Goal: Task Accomplishment & Management: Use online tool/utility

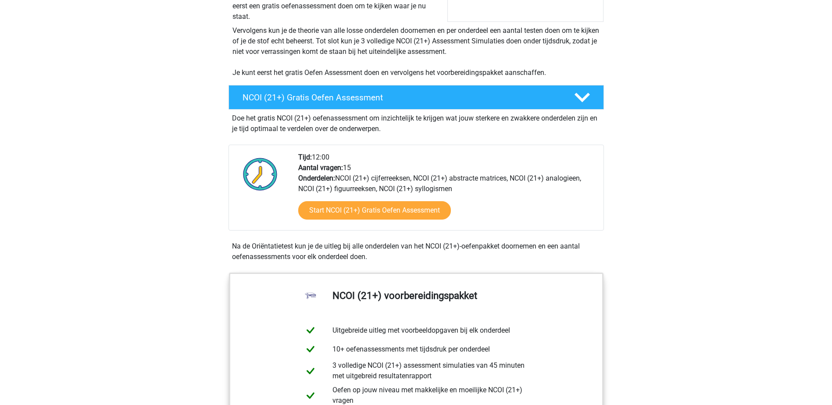
scroll to position [307, 0]
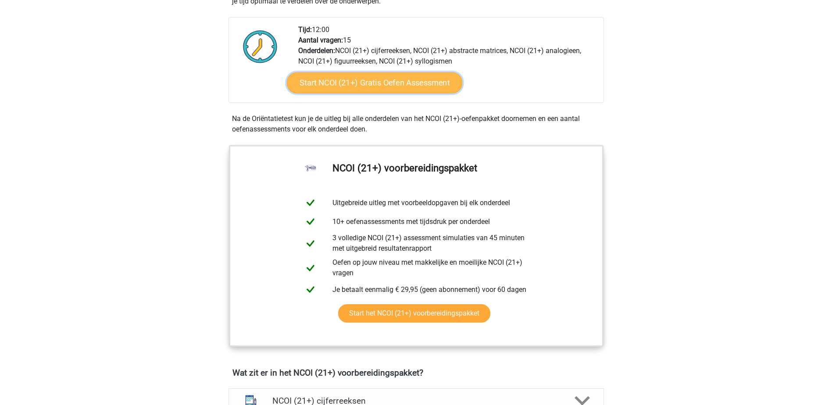
click at [373, 83] on link "Start NCOI (21+) Gratis Oefen Assessment" at bounding box center [373, 82] width 175 height 21
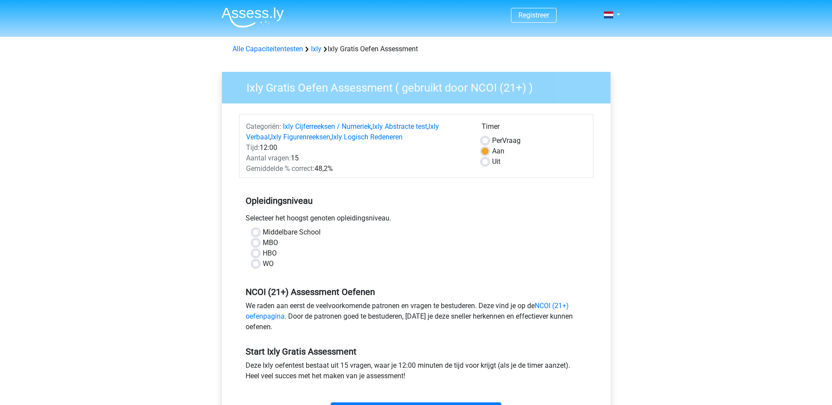
click at [263, 245] on label "MBO" at bounding box center [270, 243] width 15 height 11
click at [257, 245] on input "MBO" at bounding box center [255, 242] width 7 height 9
radio input "true"
click at [492, 163] on label "Uit" at bounding box center [496, 161] width 8 height 11
click at [485, 163] on input "Uit" at bounding box center [484, 160] width 7 height 9
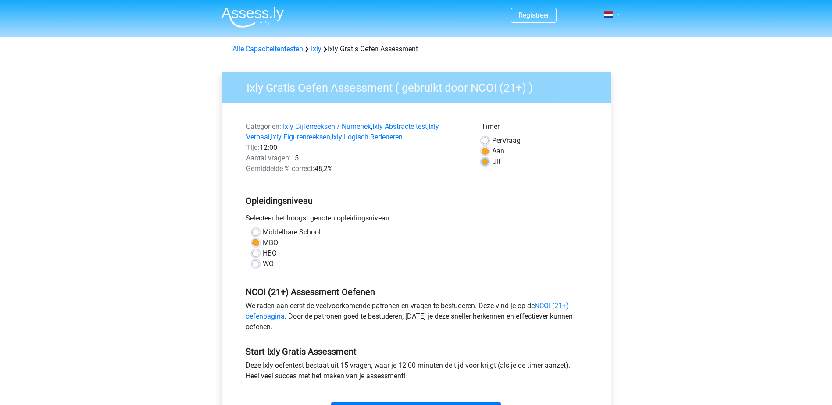
radio input "true"
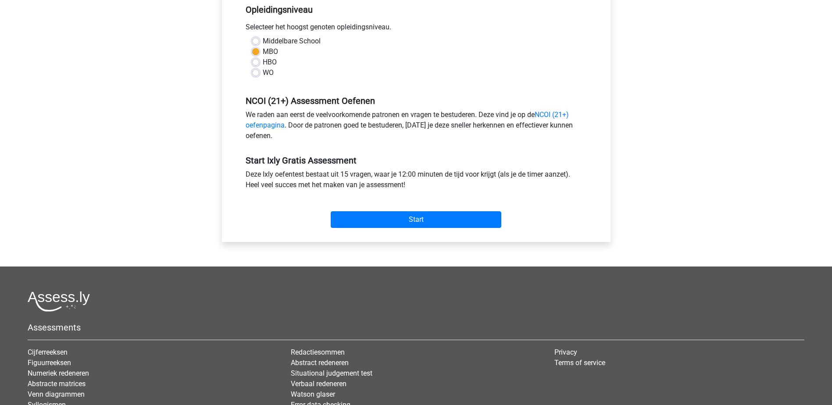
scroll to position [175, 0]
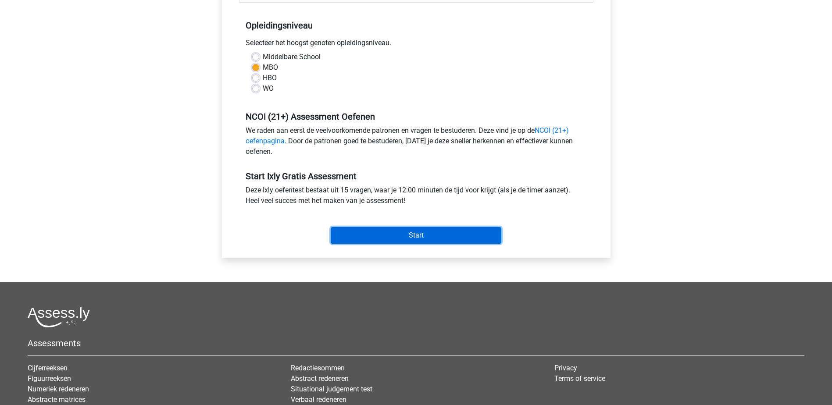
click at [409, 234] on input "Start" at bounding box center [416, 235] width 171 height 17
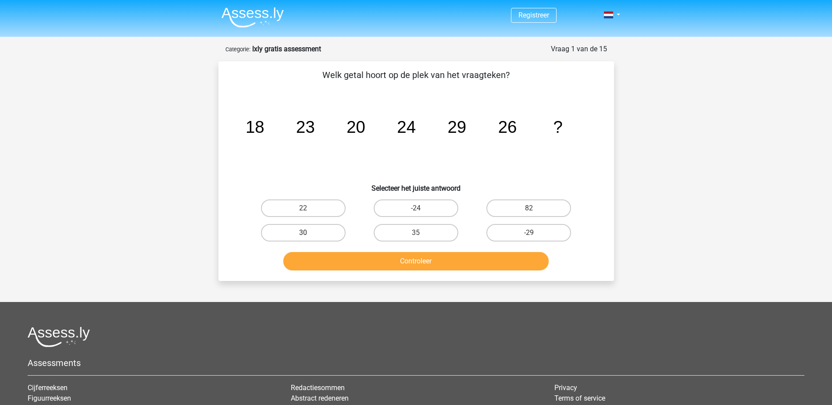
click at [306, 230] on label "30" at bounding box center [303, 233] width 85 height 18
click at [306, 233] on input "30" at bounding box center [306, 236] width 6 height 6
radio input "true"
click at [422, 261] on button "Controleer" at bounding box center [415, 261] width 265 height 18
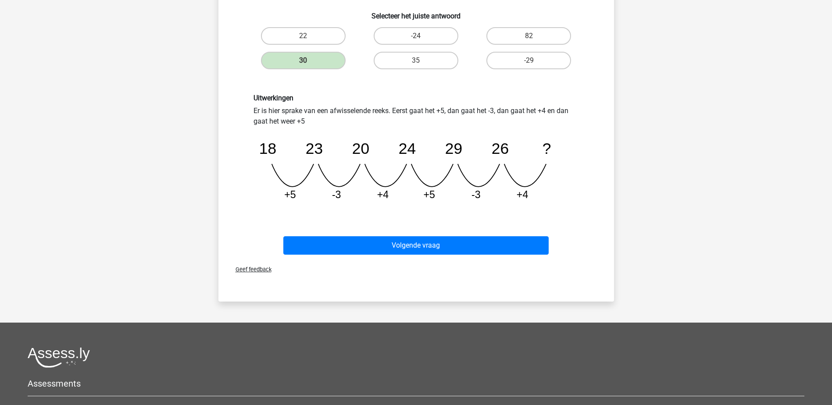
scroll to position [175, 0]
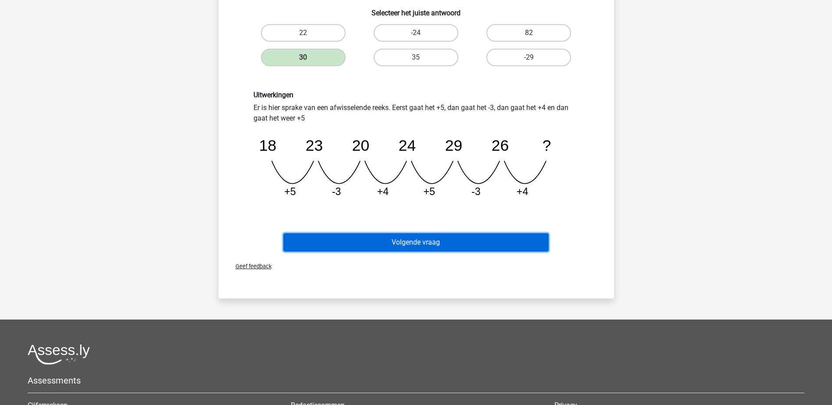
click at [408, 245] on button "Volgende vraag" at bounding box center [415, 242] width 265 height 18
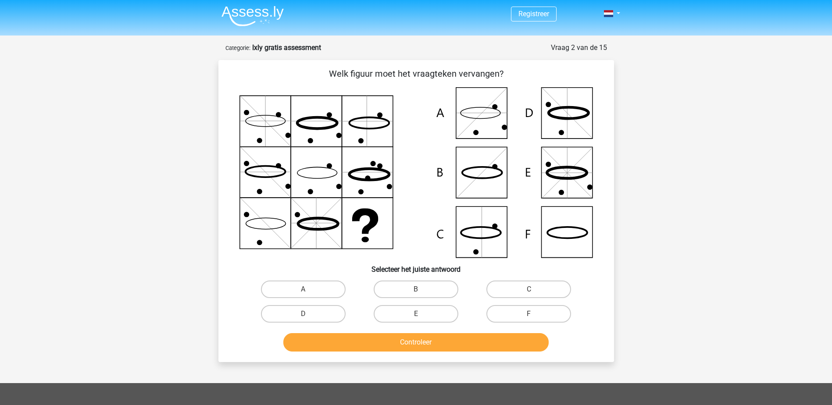
scroll to position [0, 0]
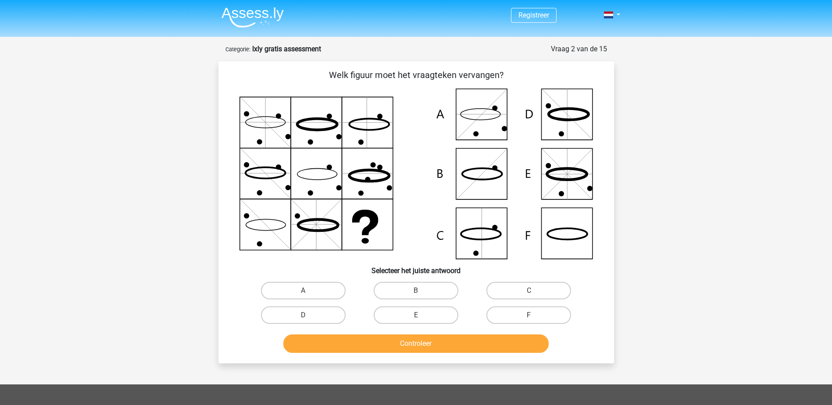
click at [490, 121] on icon at bounding box center [415, 174] width 353 height 171
click at [308, 290] on label "A" at bounding box center [303, 291] width 85 height 18
click at [308, 291] on input "A" at bounding box center [306, 294] width 6 height 6
radio input "true"
click at [395, 345] on button "Controleer" at bounding box center [415, 343] width 265 height 18
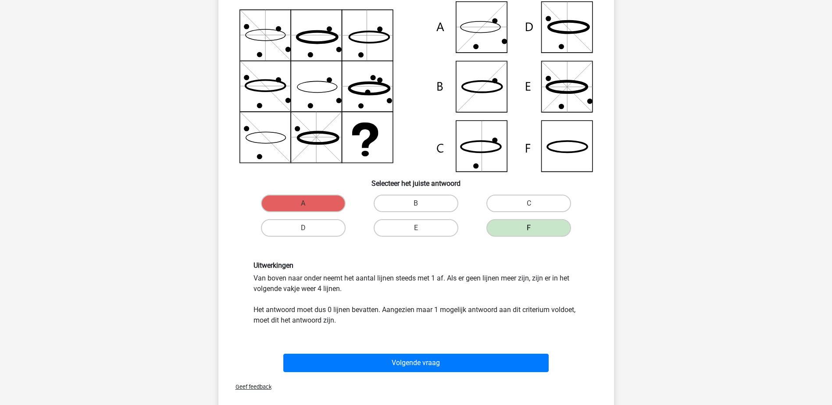
scroll to position [88, 0]
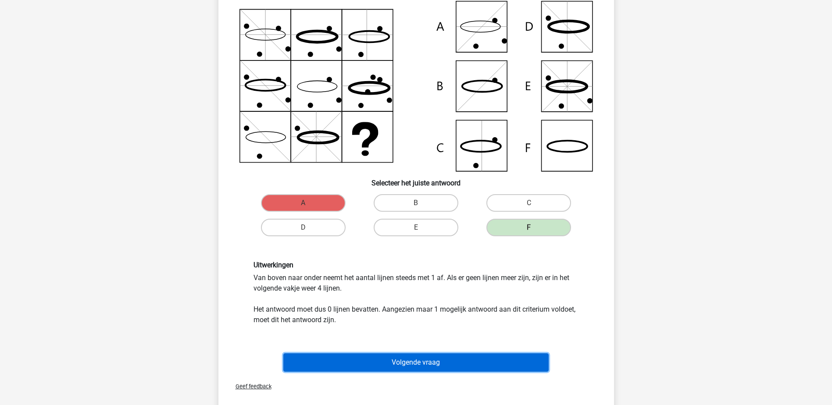
click at [418, 361] on button "Volgende vraag" at bounding box center [415, 362] width 265 height 18
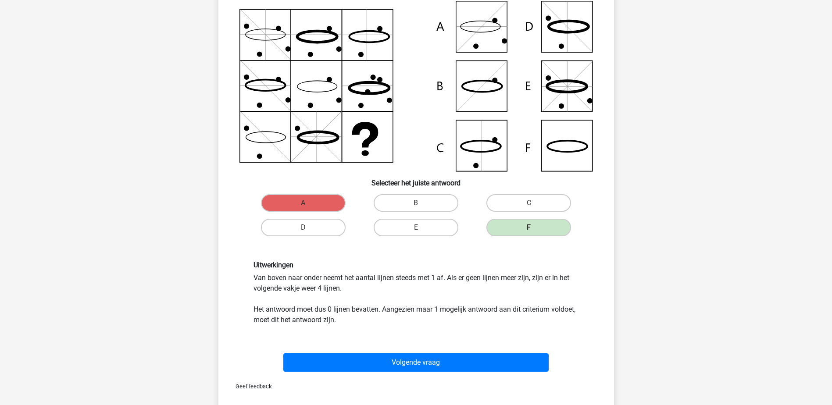
scroll to position [40, 0]
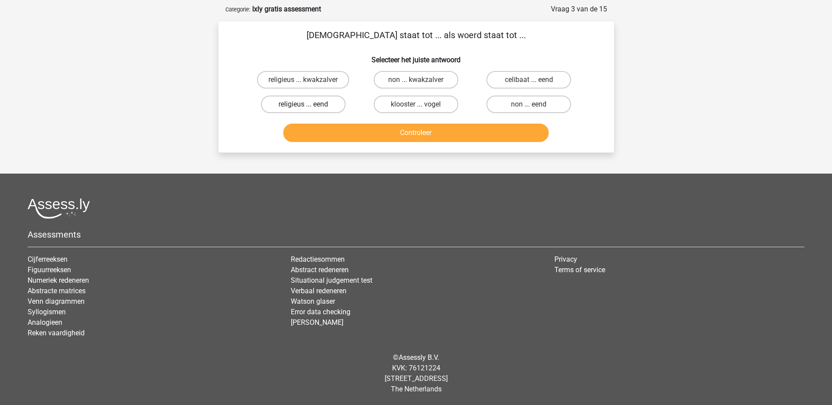
click at [315, 107] on label "religieus ... eend" at bounding box center [303, 105] width 85 height 18
click at [309, 107] on input "religieus ... eend" at bounding box center [306, 107] width 6 height 6
radio input "true"
click at [412, 130] on button "Controleer" at bounding box center [415, 133] width 265 height 18
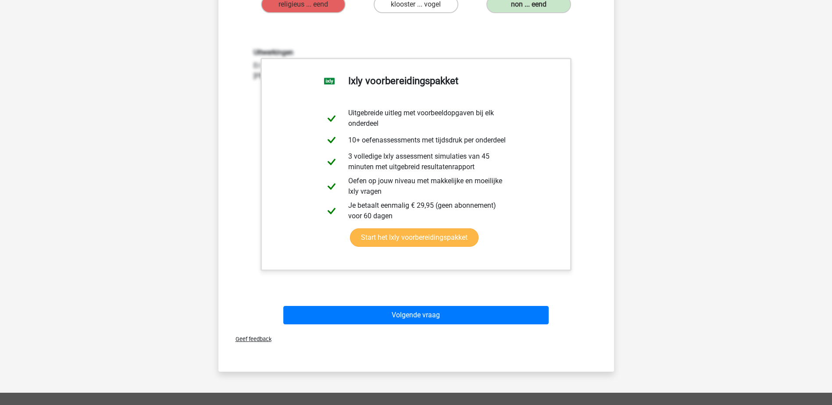
scroll to position [175, 0]
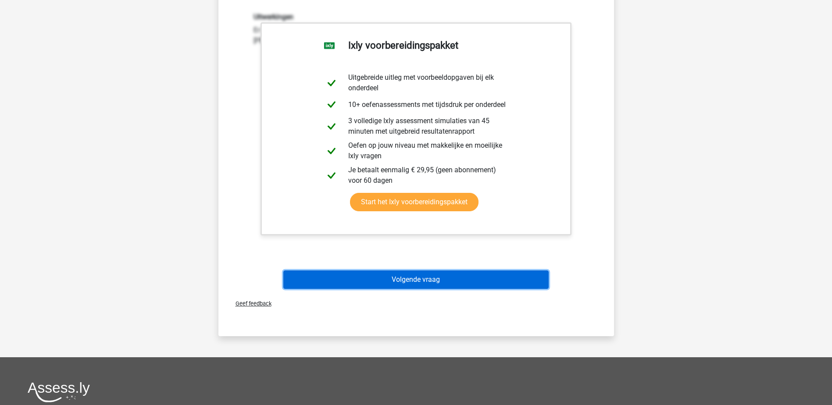
click at [418, 283] on button "Volgende vraag" at bounding box center [415, 279] width 265 height 18
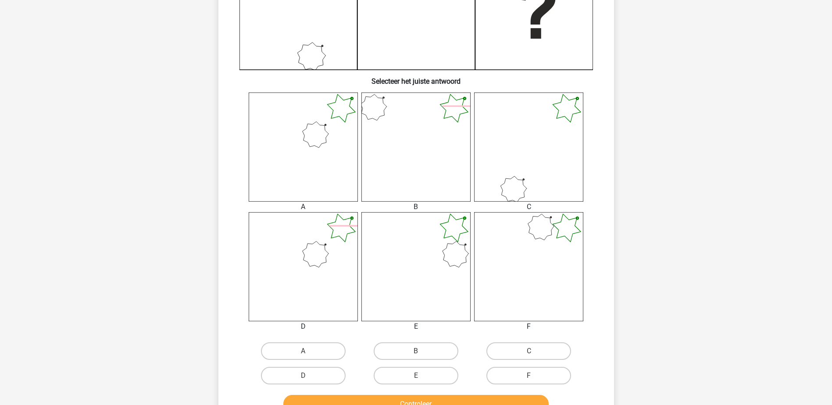
scroll to position [307, 0]
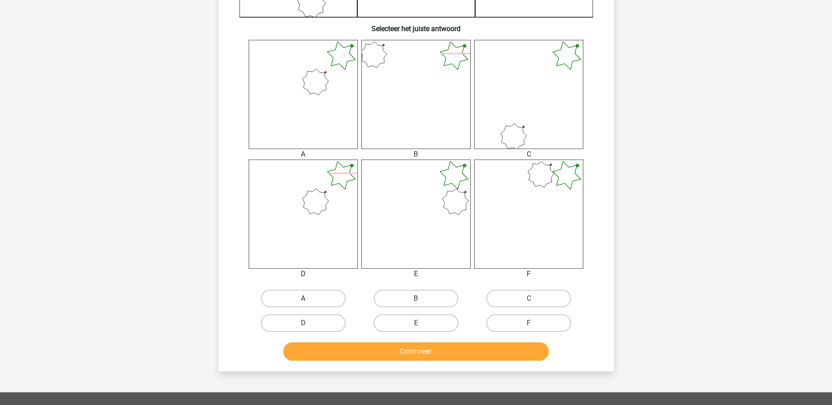
click at [301, 295] on label "A" at bounding box center [303, 299] width 85 height 18
click at [303, 299] on input "A" at bounding box center [306, 302] width 6 height 6
radio input "true"
click at [413, 355] on button "Controleer" at bounding box center [415, 351] width 265 height 18
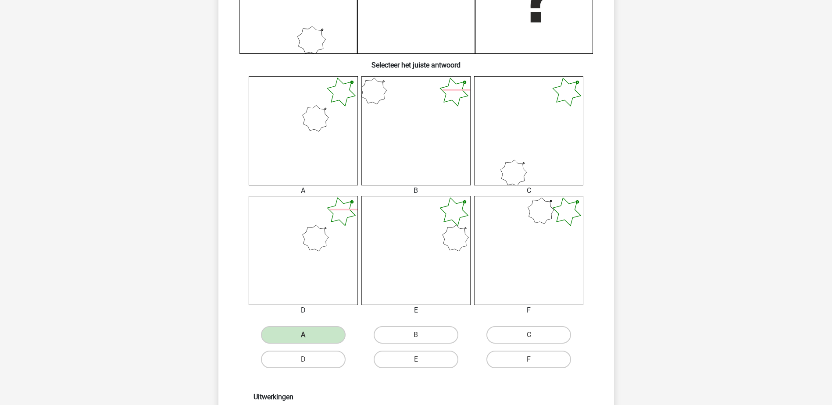
scroll to position [395, 0]
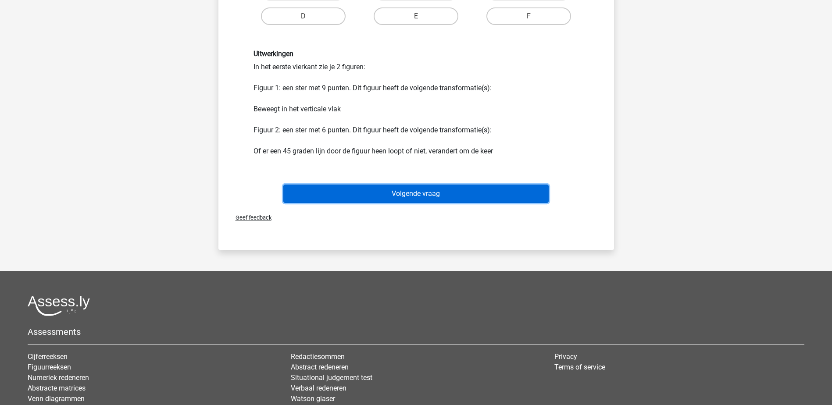
click at [402, 195] on button "Volgende vraag" at bounding box center [415, 194] width 265 height 18
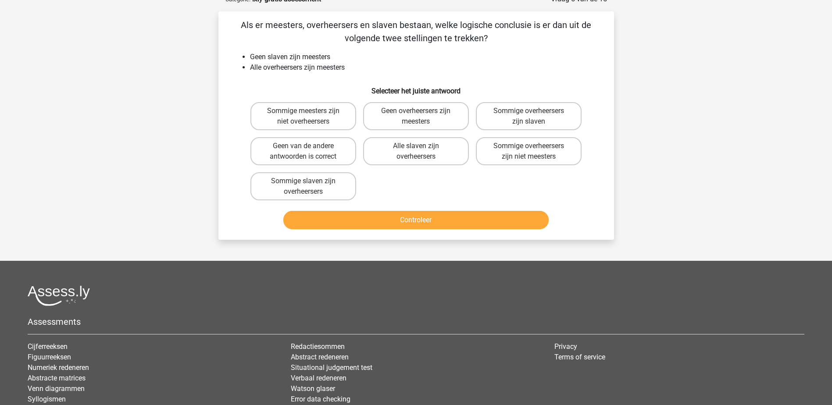
scroll to position [44, 0]
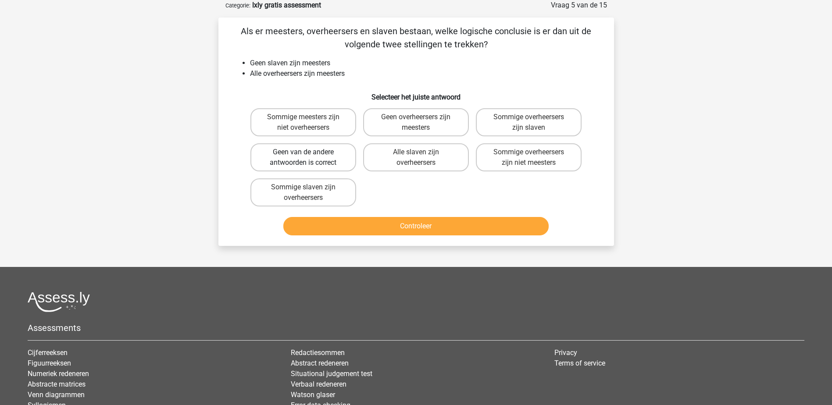
click at [314, 153] on label "Geen van de andere antwoorden is correct" at bounding box center [303, 157] width 106 height 28
click at [309, 153] on input "Geen van de andere antwoorden is correct" at bounding box center [306, 155] width 6 height 6
radio input "true"
click at [409, 227] on button "Controleer" at bounding box center [415, 226] width 265 height 18
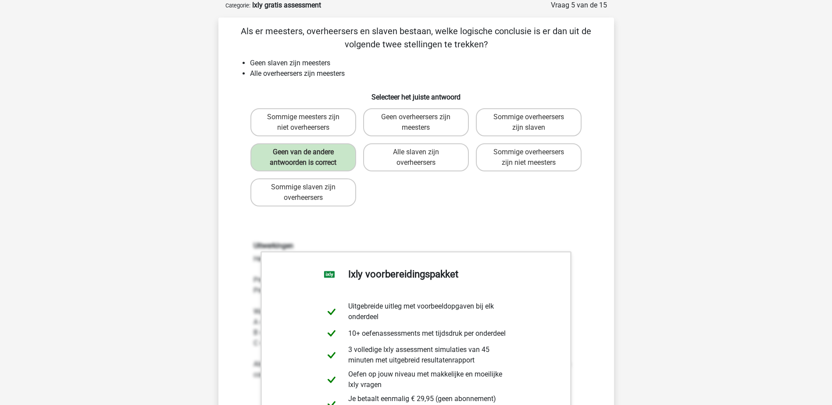
scroll to position [307, 0]
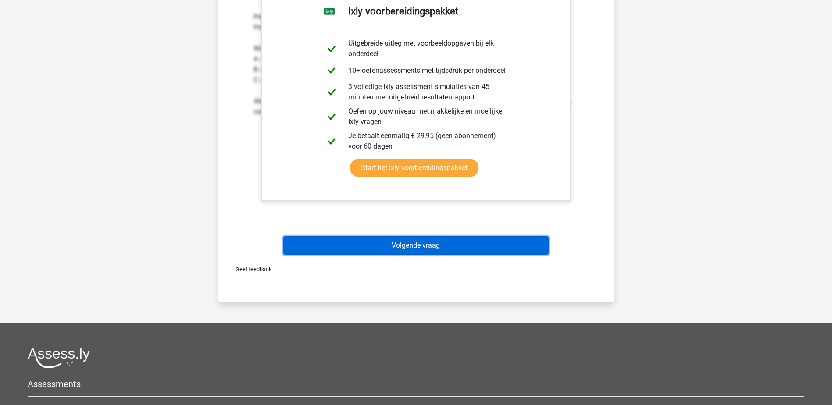
click at [425, 245] on button "Volgende vraag" at bounding box center [415, 245] width 265 height 18
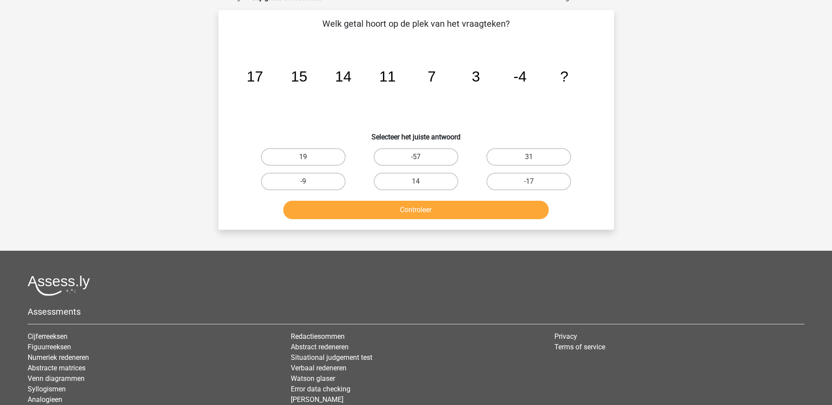
scroll to position [44, 0]
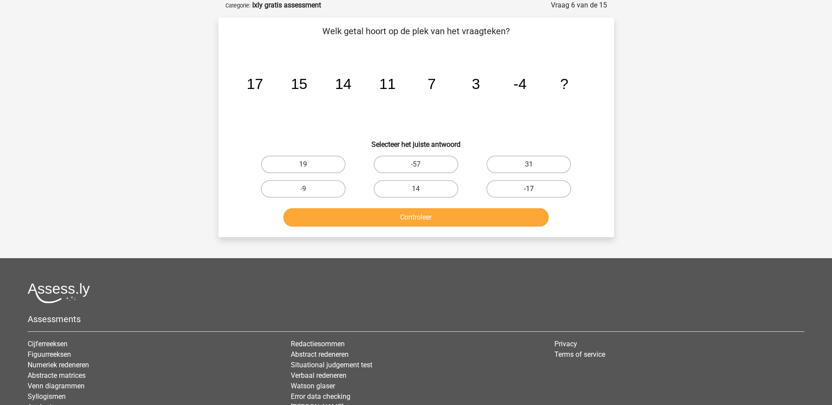
click at [526, 187] on label "-17" at bounding box center [528, 189] width 85 height 18
click at [529, 189] on input "-17" at bounding box center [532, 192] width 6 height 6
radio input "true"
click at [440, 216] on button "Controleer" at bounding box center [415, 217] width 265 height 18
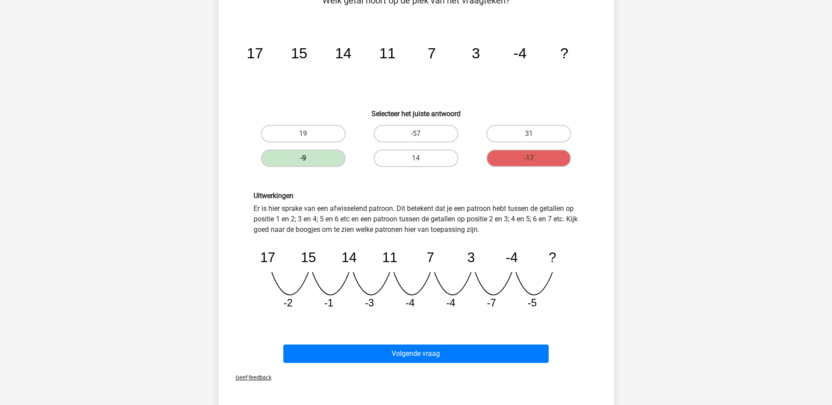
scroll to position [132, 0]
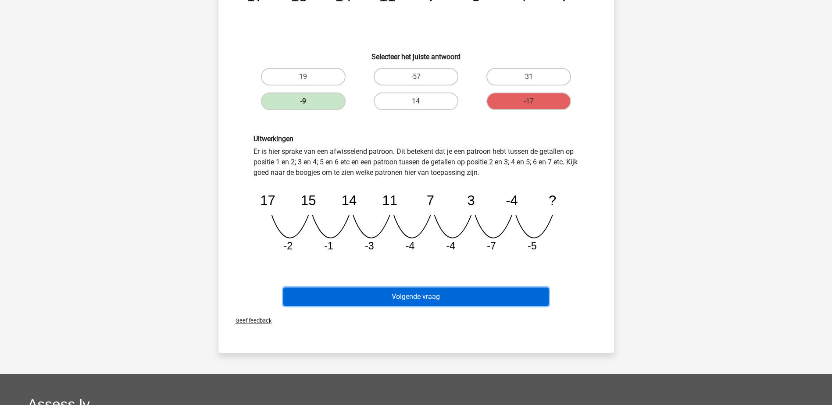
click at [423, 295] on button "Volgende vraag" at bounding box center [415, 297] width 265 height 18
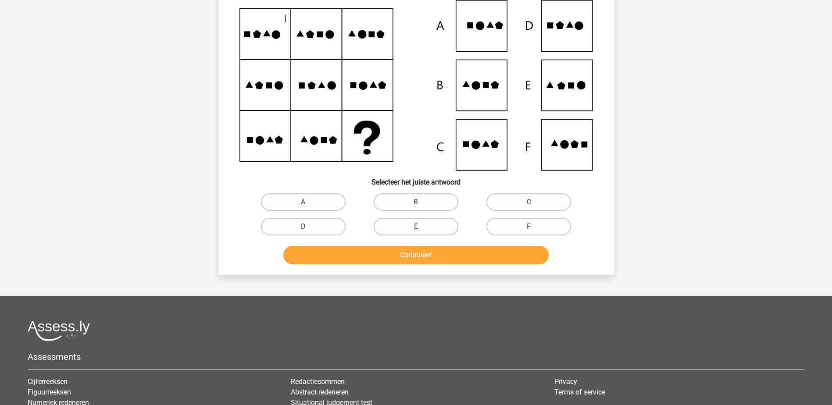
scroll to position [44, 0]
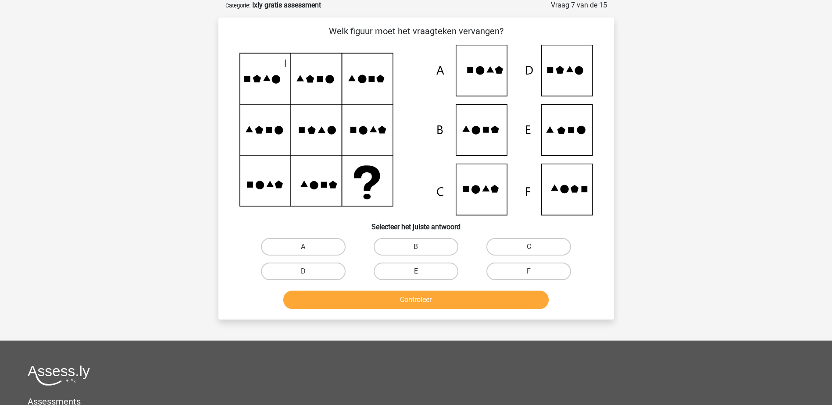
click at [405, 272] on label "E" at bounding box center [415, 272] width 85 height 18
click at [416, 272] on input "E" at bounding box center [419, 274] width 6 height 6
radio input "true"
click at [424, 300] on button "Controleer" at bounding box center [415, 300] width 265 height 18
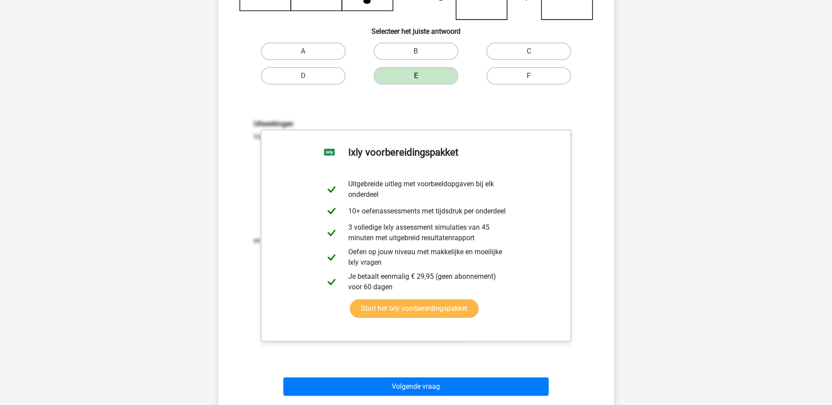
scroll to position [263, 0]
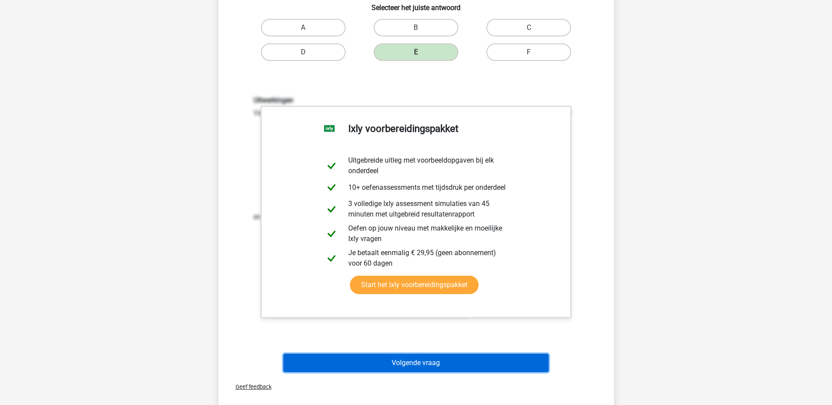
click at [428, 363] on button "Volgende vraag" at bounding box center [415, 363] width 265 height 18
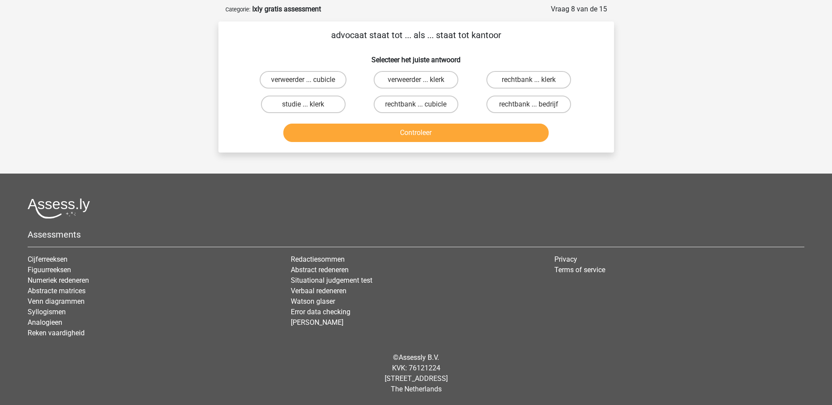
scroll to position [40, 0]
click at [516, 78] on label "rechtbank ... klerk" at bounding box center [528, 80] width 85 height 18
click at [529, 80] on input "rechtbank ... klerk" at bounding box center [532, 83] width 6 height 6
radio input "true"
click at [413, 136] on button "Controleer" at bounding box center [415, 133] width 265 height 18
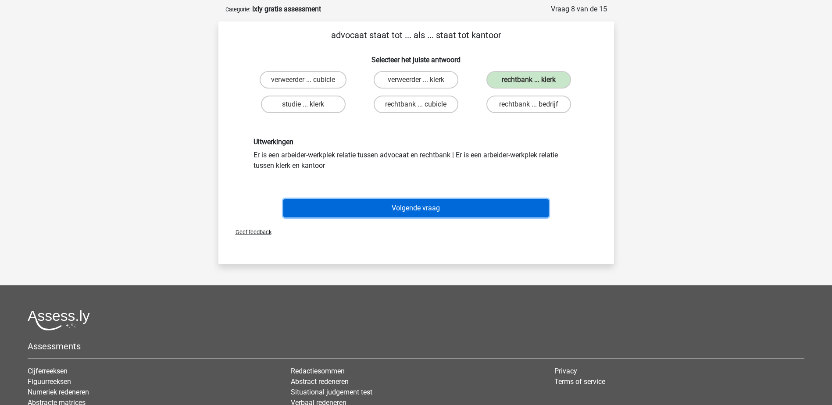
click at [414, 209] on button "Volgende vraag" at bounding box center [415, 208] width 265 height 18
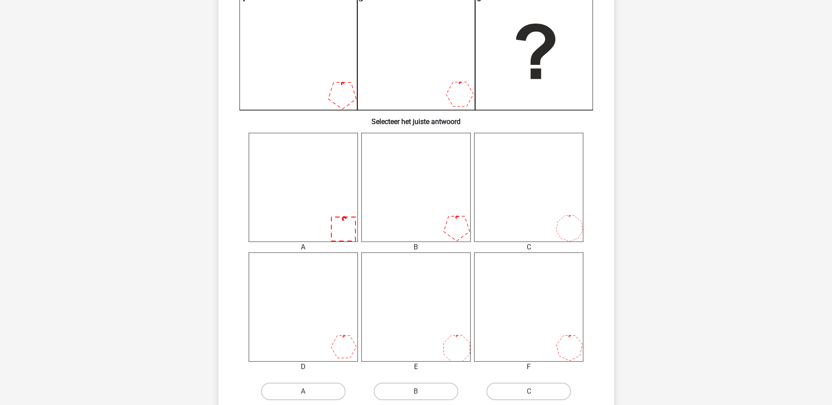
scroll to position [263, 0]
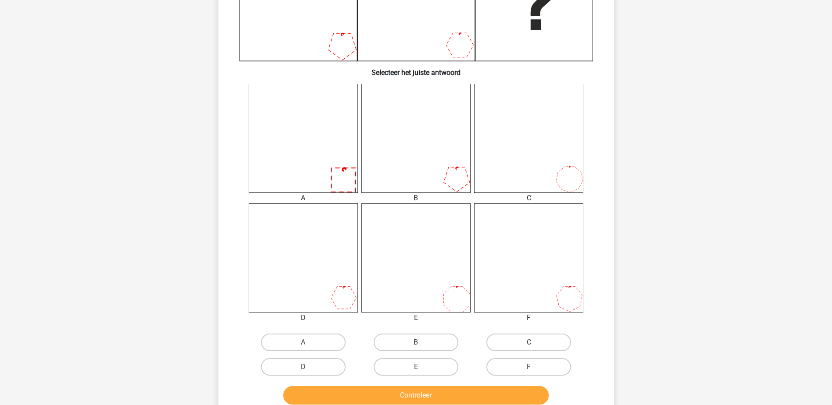
click at [329, 163] on icon at bounding box center [303, 138] width 109 height 109
click at [304, 342] on label "A" at bounding box center [303, 343] width 85 height 18
click at [304, 342] on input "A" at bounding box center [306, 345] width 6 height 6
radio input "true"
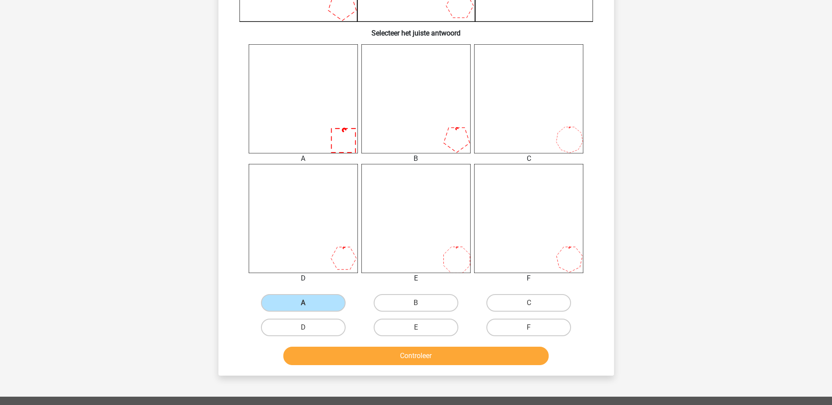
scroll to position [395, 0]
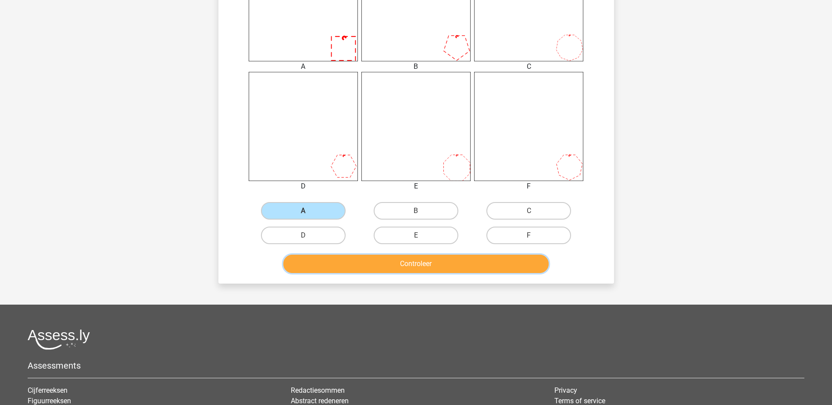
click at [412, 267] on button "Controleer" at bounding box center [415, 264] width 265 height 18
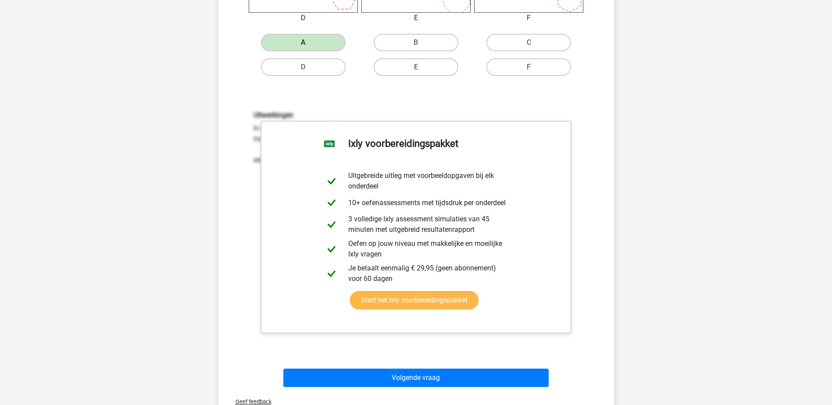
scroll to position [614, 0]
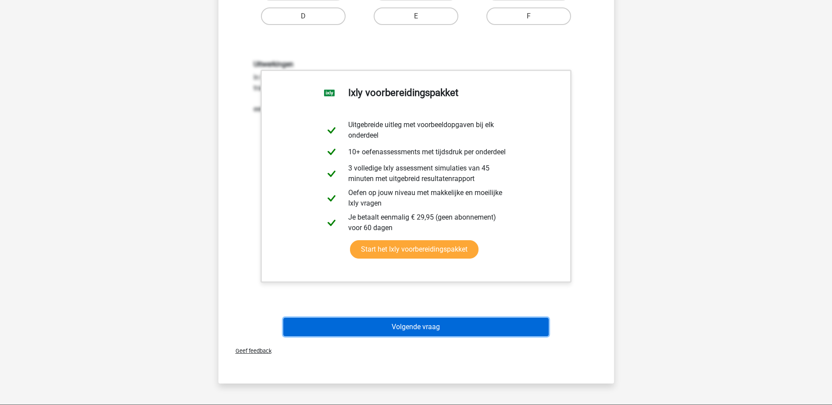
click at [416, 324] on button "Volgende vraag" at bounding box center [415, 327] width 265 height 18
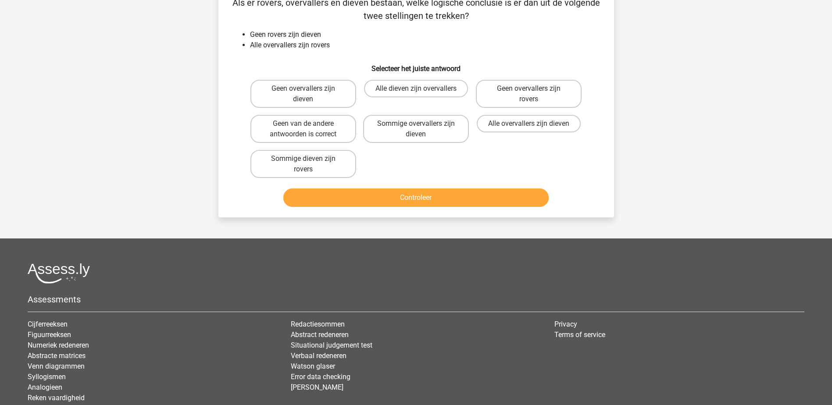
scroll to position [44, 0]
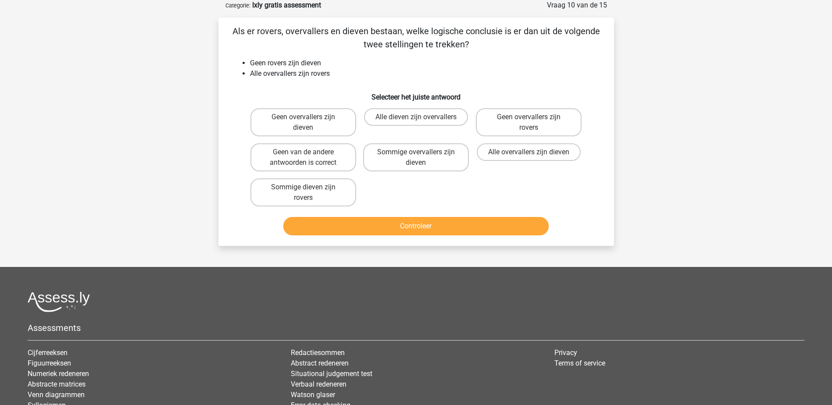
click at [308, 158] on input "Geen van de andere antwoorden is correct" at bounding box center [306, 155] width 6 height 6
radio input "true"
click at [407, 225] on button "Controleer" at bounding box center [415, 226] width 265 height 18
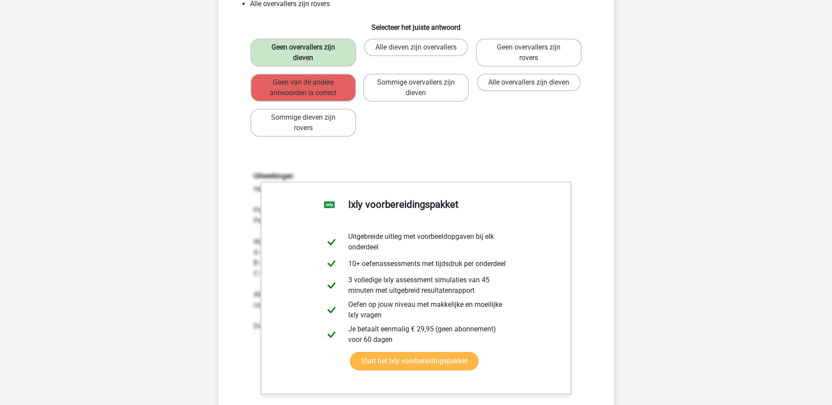
scroll to position [263, 0]
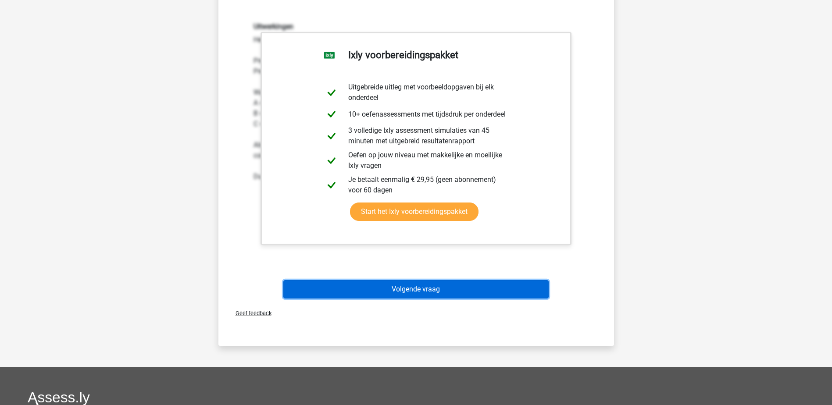
click at [416, 288] on button "Volgende vraag" at bounding box center [415, 289] width 265 height 18
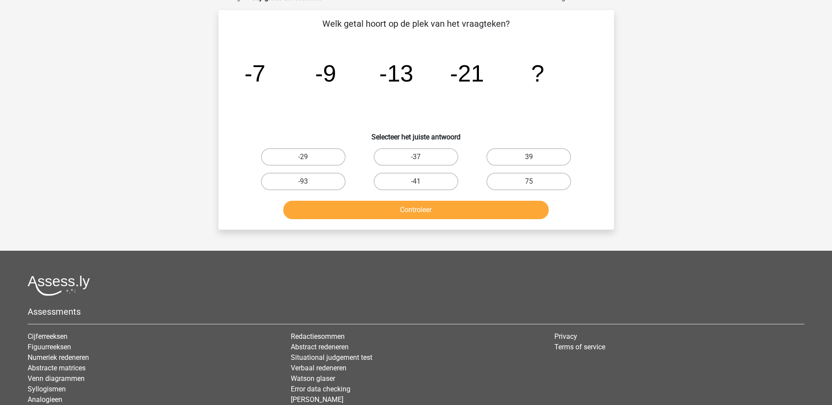
scroll to position [44, 0]
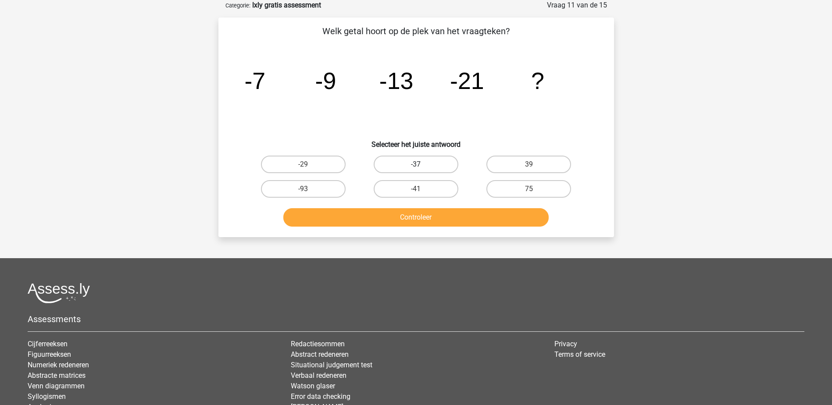
click at [415, 162] on label "-37" at bounding box center [415, 165] width 85 height 18
click at [416, 164] on input "-37" at bounding box center [419, 167] width 6 height 6
radio input "true"
click at [425, 220] on button "Controleer" at bounding box center [415, 217] width 265 height 18
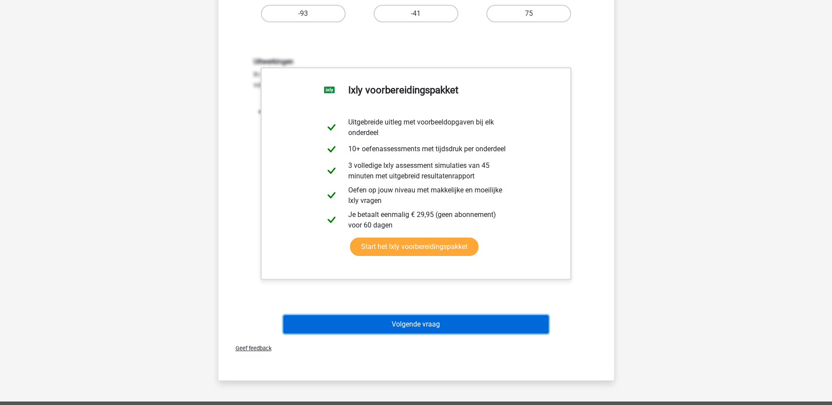
click at [432, 327] on button "Volgende vraag" at bounding box center [415, 324] width 265 height 18
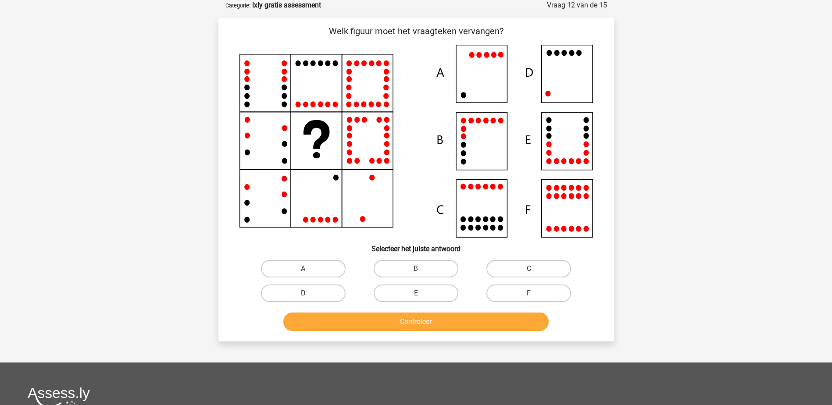
click at [310, 293] on label "D" at bounding box center [303, 293] width 85 height 18
click at [309, 293] on input "D" at bounding box center [306, 296] width 6 height 6
radio input "true"
click at [413, 325] on button "Controleer" at bounding box center [415, 322] width 265 height 18
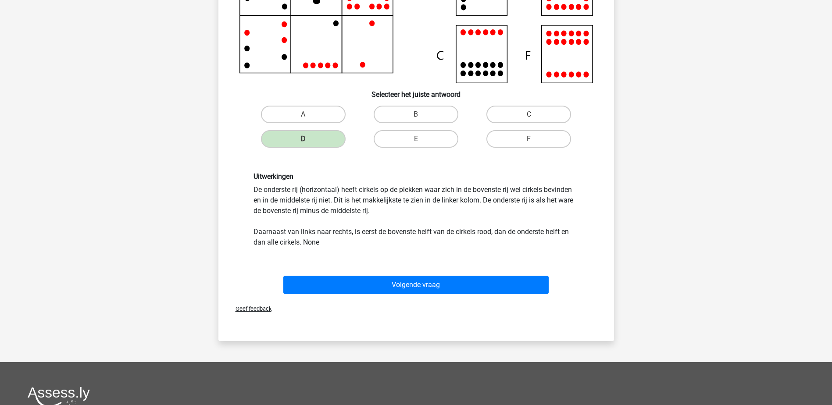
scroll to position [219, 0]
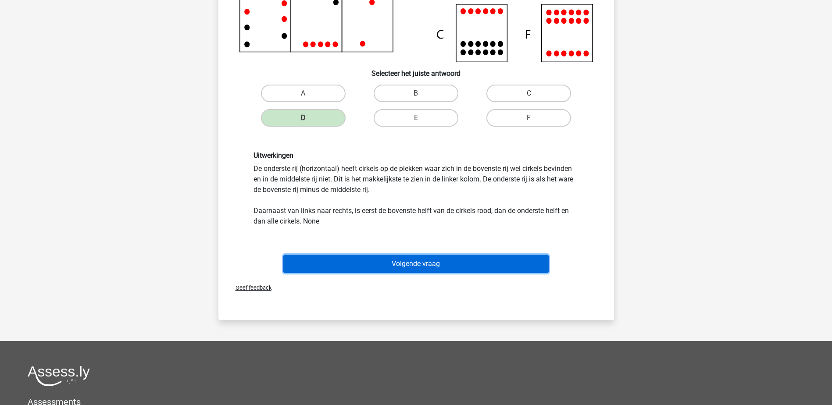
click at [419, 265] on button "Volgende vraag" at bounding box center [415, 264] width 265 height 18
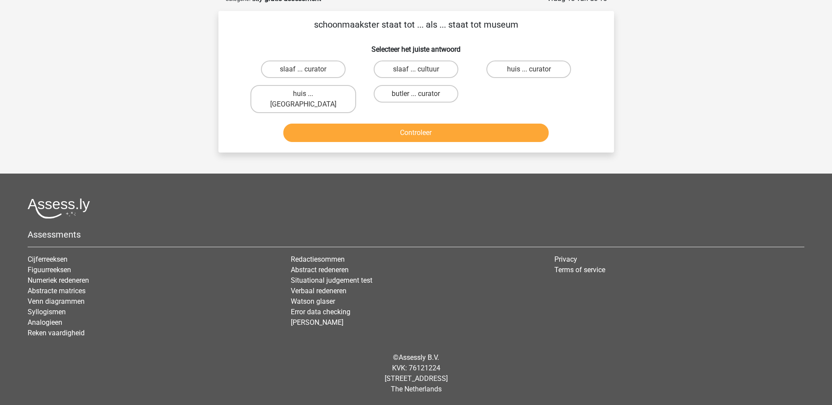
scroll to position [40, 0]
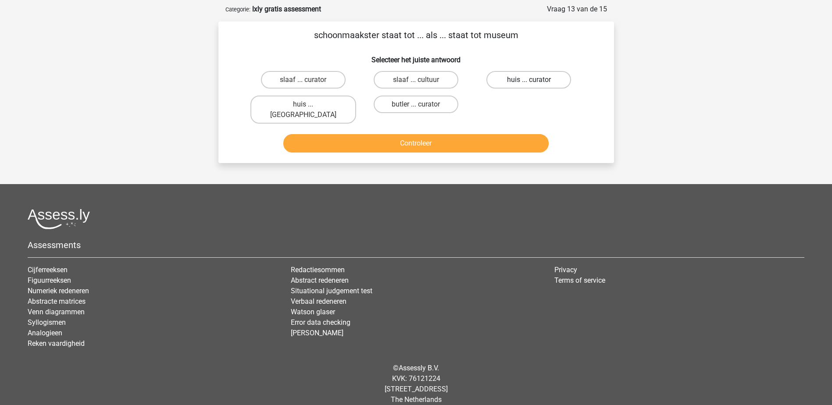
click at [525, 79] on label "huis ... curator" at bounding box center [528, 80] width 85 height 18
click at [529, 80] on input "huis ... curator" at bounding box center [532, 83] width 6 height 6
radio input "true"
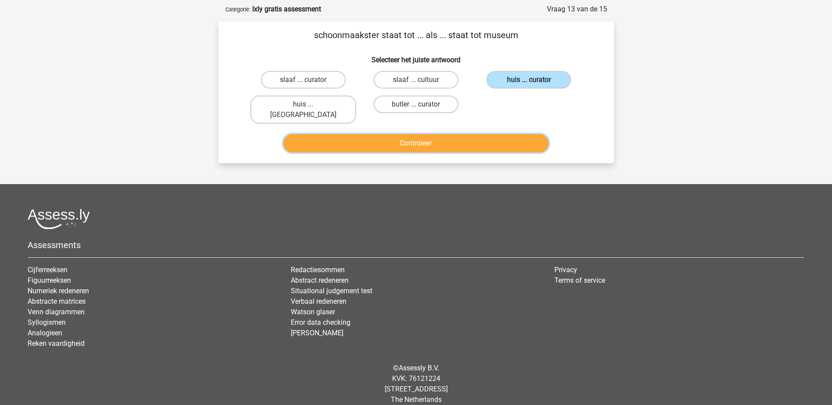
click at [432, 136] on button "Controleer" at bounding box center [415, 143] width 265 height 18
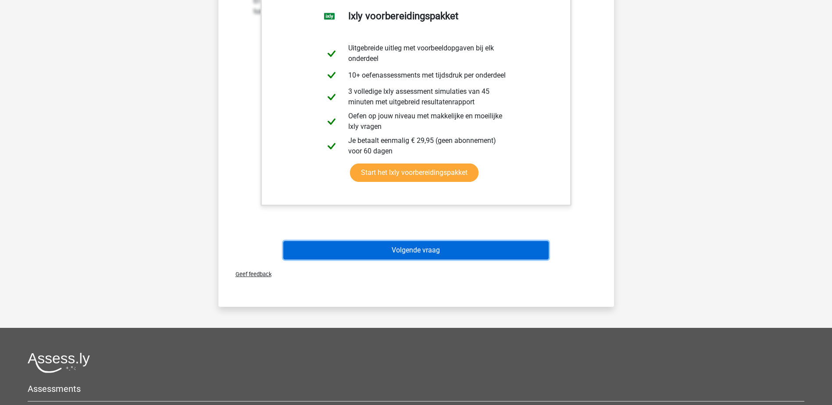
click at [427, 242] on button "Volgende vraag" at bounding box center [415, 250] width 265 height 18
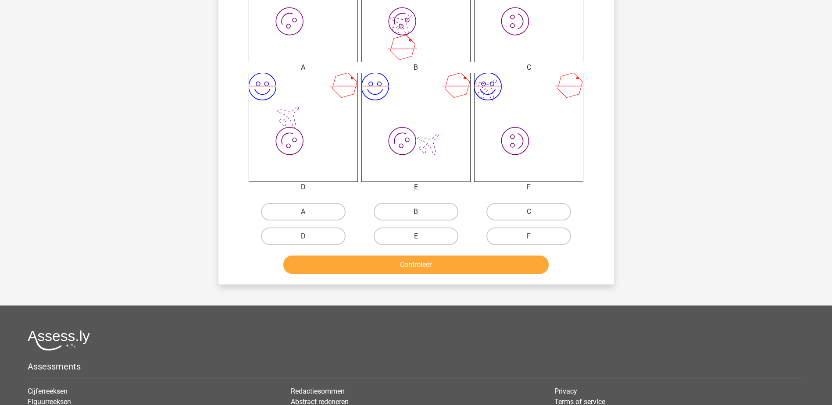
scroll to position [395, 0]
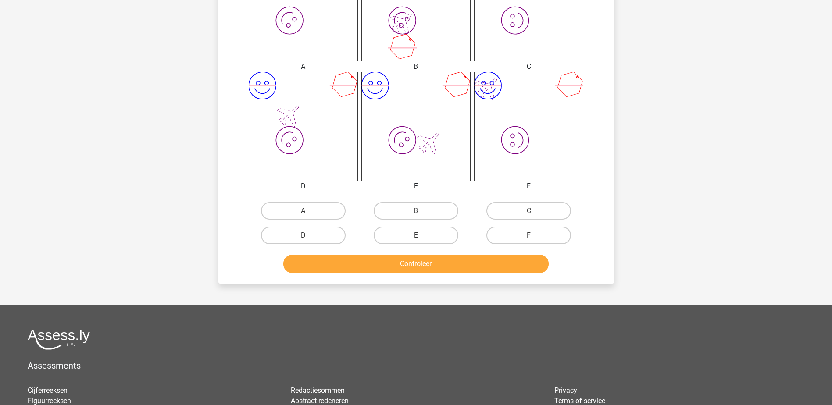
click at [308, 213] on input "A" at bounding box center [306, 214] width 6 height 6
radio input "true"
click at [422, 264] on button "Controleer" at bounding box center [415, 264] width 265 height 18
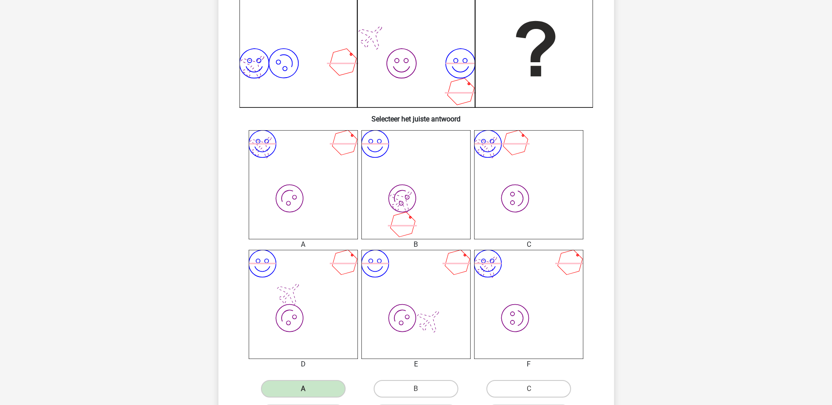
scroll to position [219, 0]
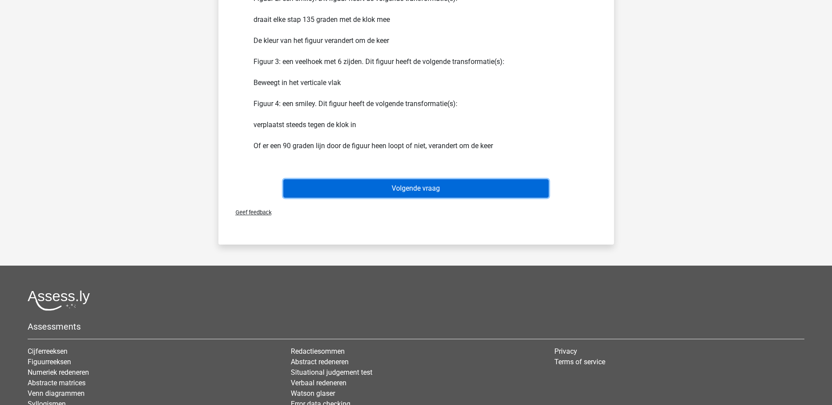
click at [413, 192] on button "Volgende vraag" at bounding box center [415, 188] width 265 height 18
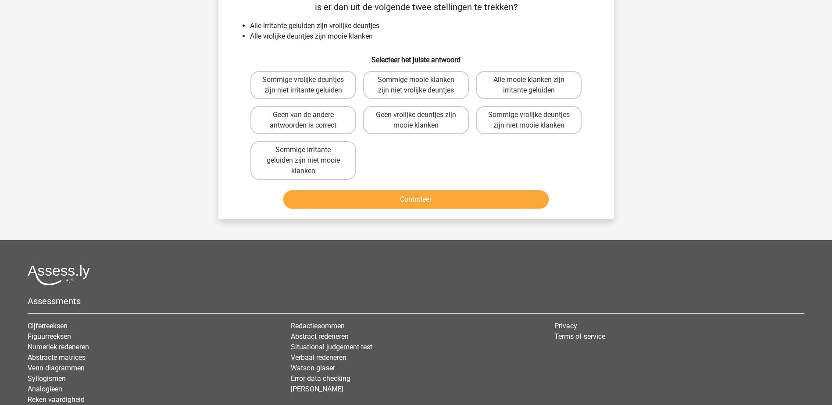
scroll to position [44, 0]
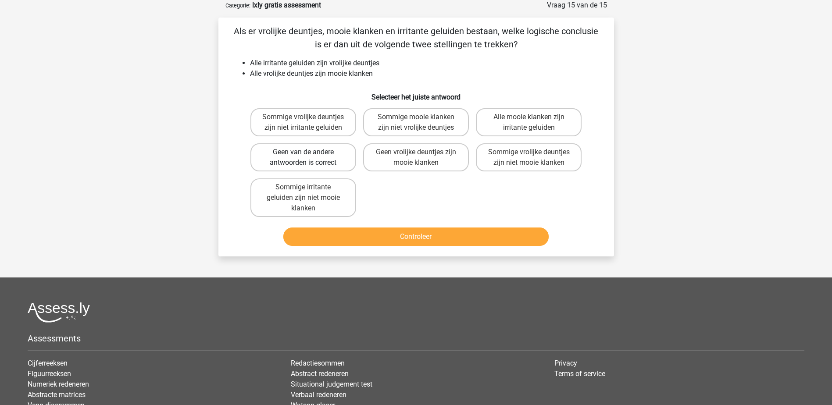
click at [304, 158] on label "Geen van de andere antwoorden is correct" at bounding box center [303, 157] width 106 height 28
click at [304, 158] on input "Geen van de andere antwoorden is correct" at bounding box center [306, 155] width 6 height 6
radio input "true"
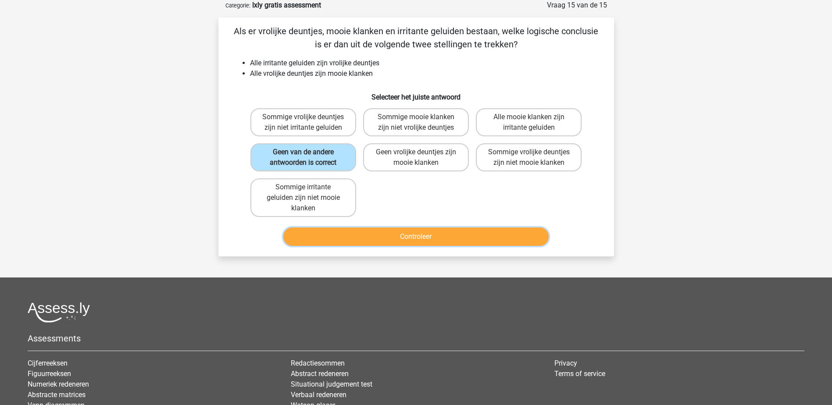
click at [400, 235] on button "Controleer" at bounding box center [415, 237] width 265 height 18
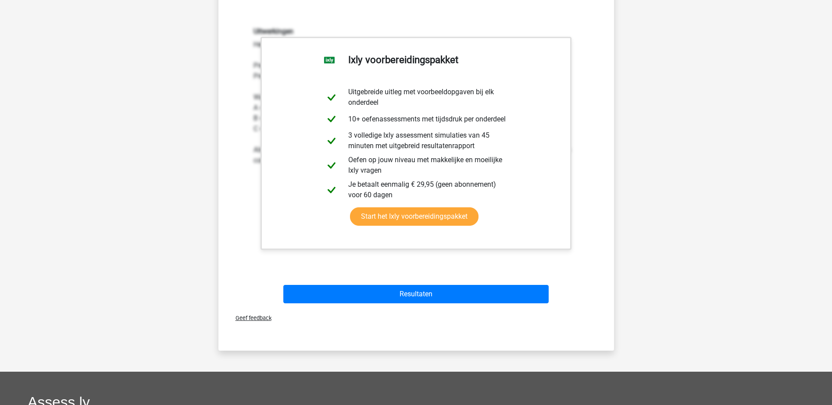
scroll to position [307, 0]
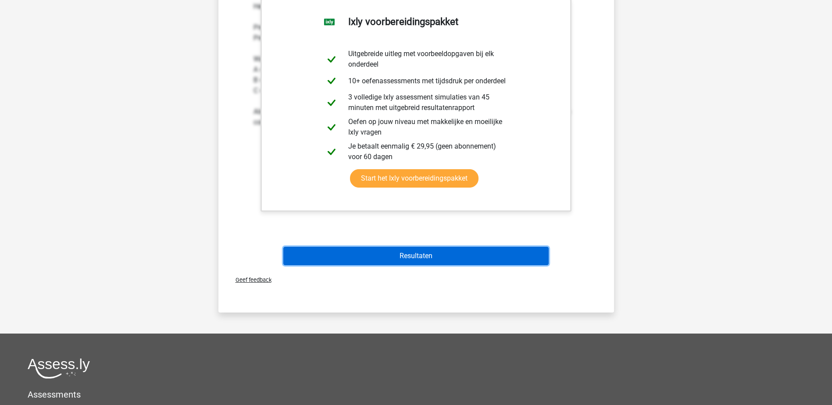
click at [423, 262] on button "Resultaten" at bounding box center [415, 256] width 265 height 18
